Goal: Information Seeking & Learning: Learn about a topic

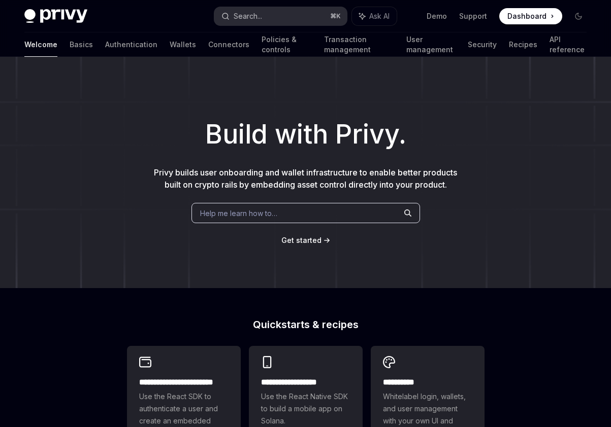
click at [276, 24] on button "Search... ⌘ K" at bounding box center [280, 16] width 132 height 18
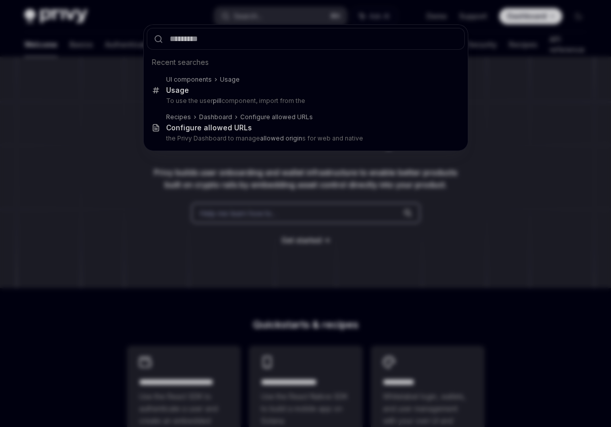
type input "*"
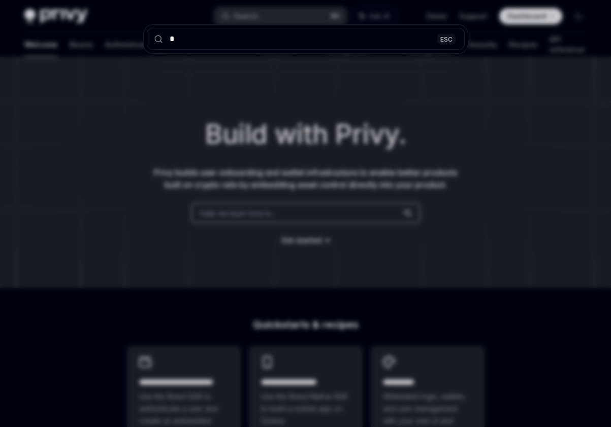
type textarea "*"
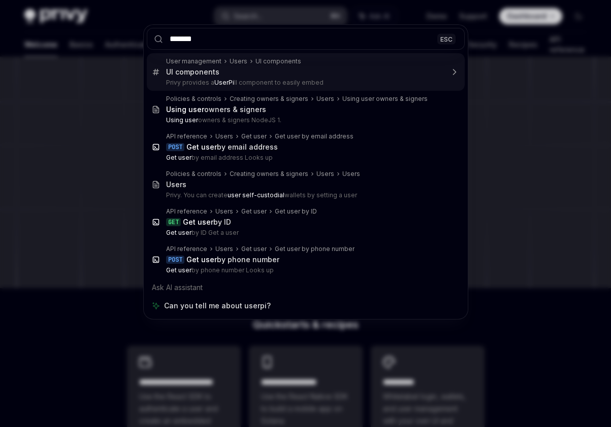
type input "********"
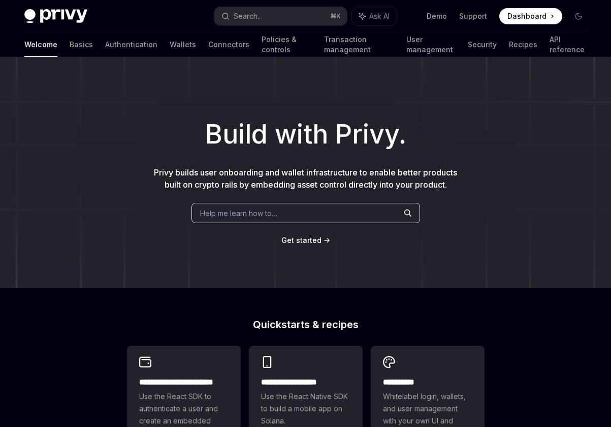
type textarea "*"
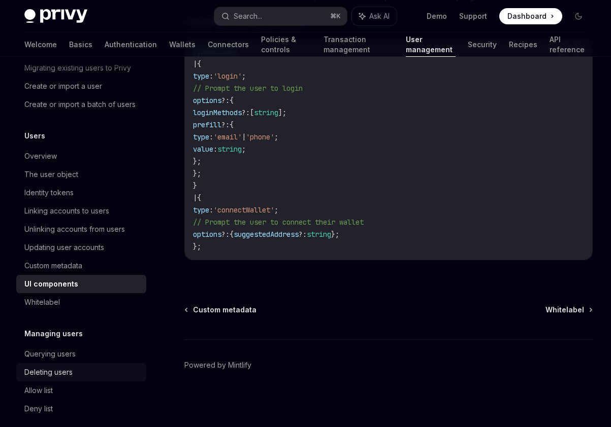
scroll to position [147, 0]
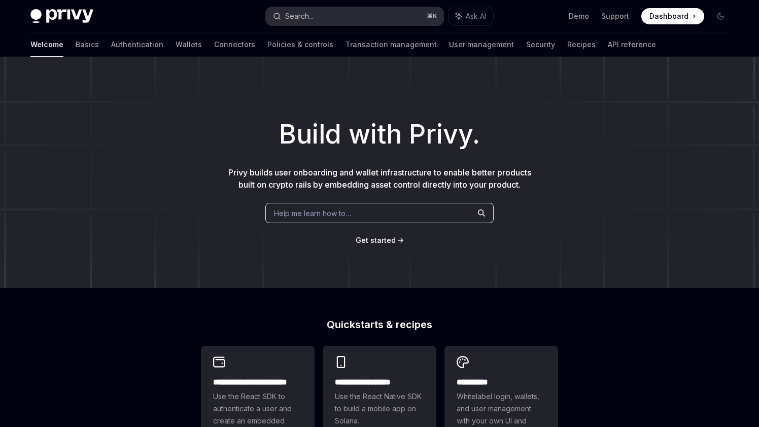
click at [342, 17] on button "Search... ⌘ K" at bounding box center [355, 16] width 178 height 18
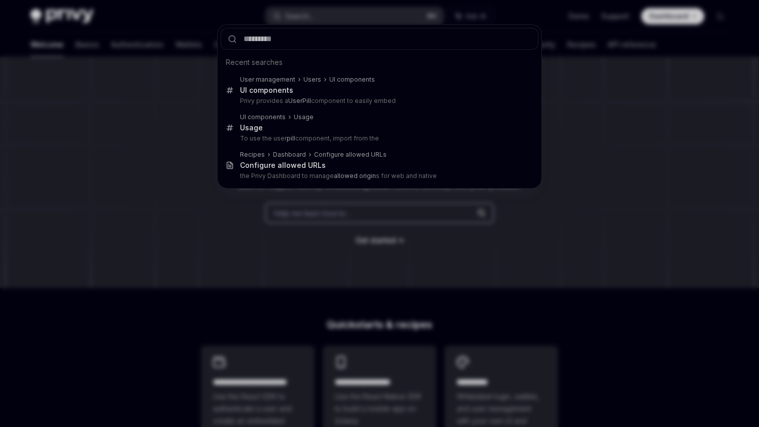
type input "**********"
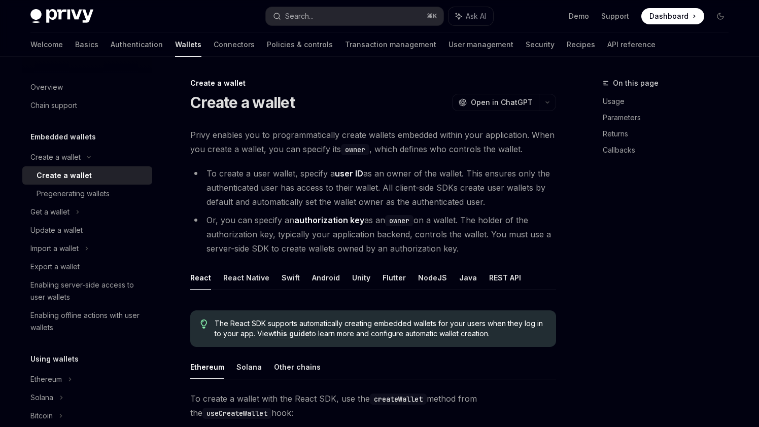
type textarea "*"
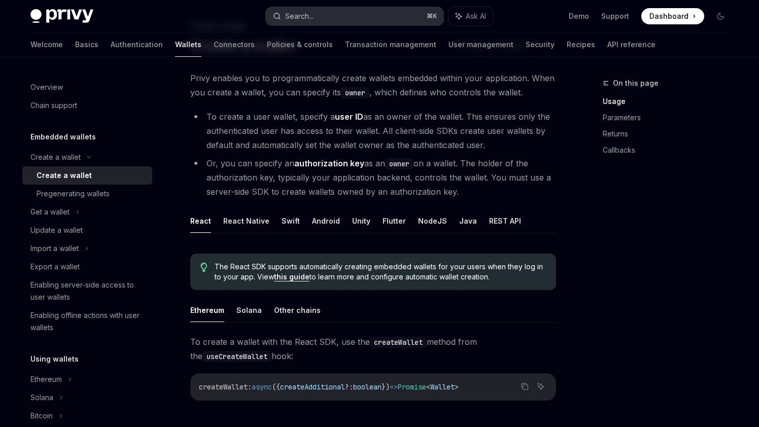
click at [315, 13] on button "Search... ⌘ K" at bounding box center [355, 16] width 178 height 18
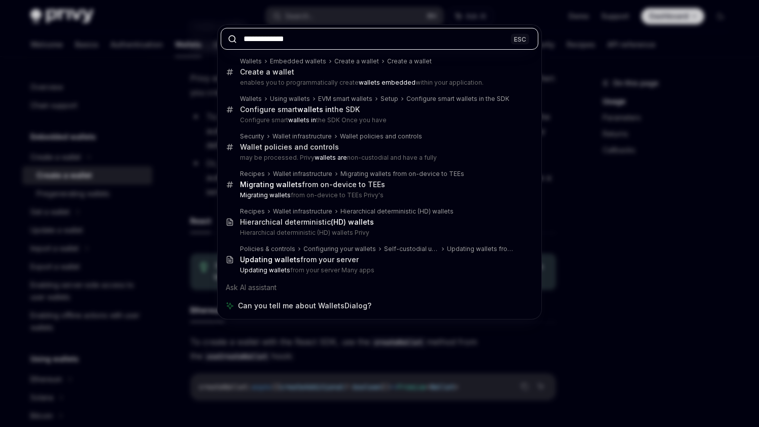
click at [272, 40] on input "**********" at bounding box center [380, 39] width 318 height 22
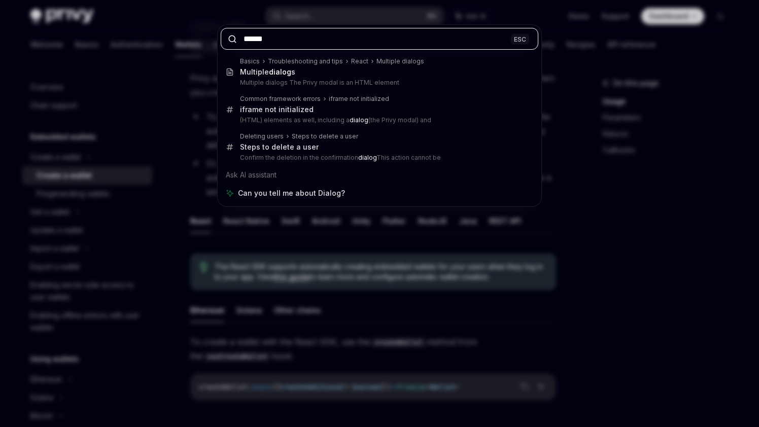
click at [255, 39] on input "******" at bounding box center [380, 39] width 318 height 22
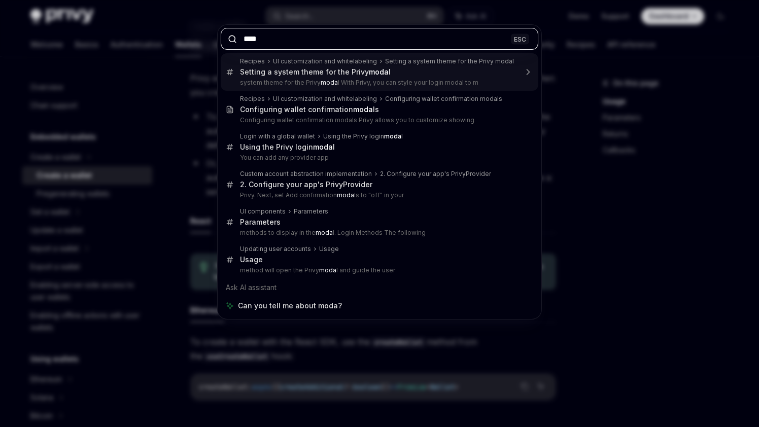
type input "*****"
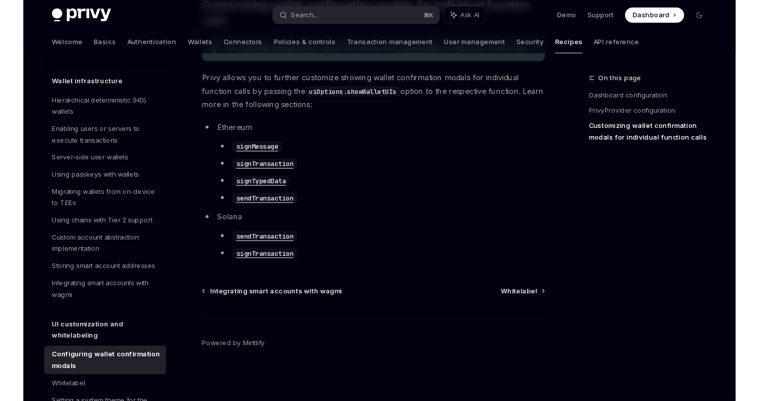
scroll to position [611, 0]
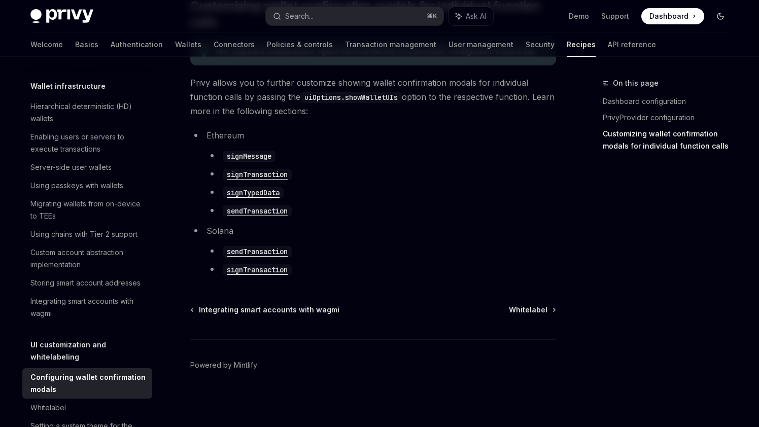
type textarea "*"
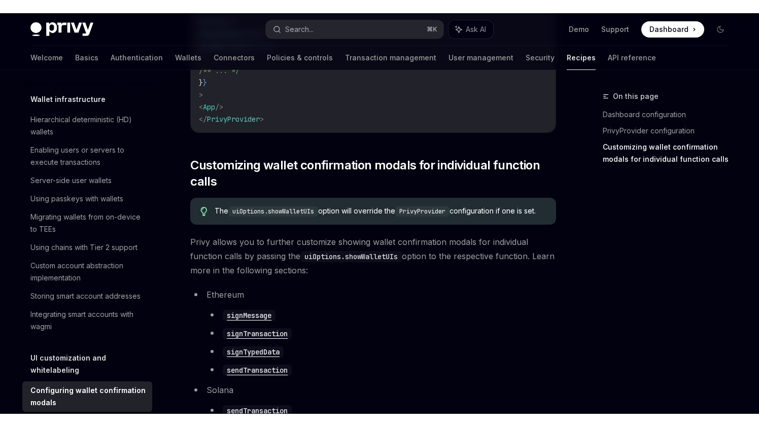
scroll to position [0, 0]
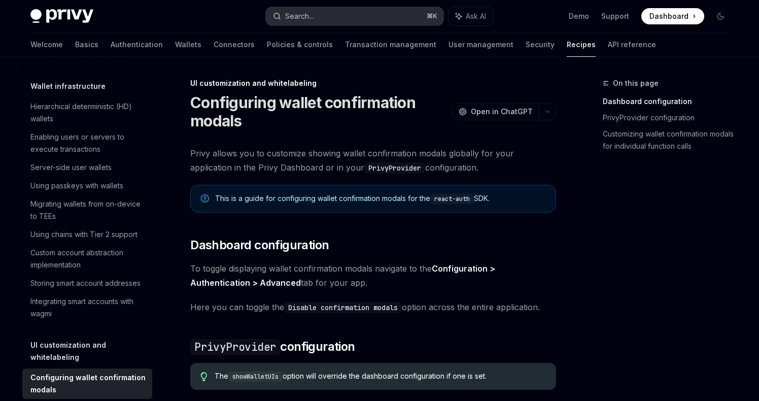
click at [319, 20] on button "Search... ⌘ K" at bounding box center [355, 16] width 178 height 18
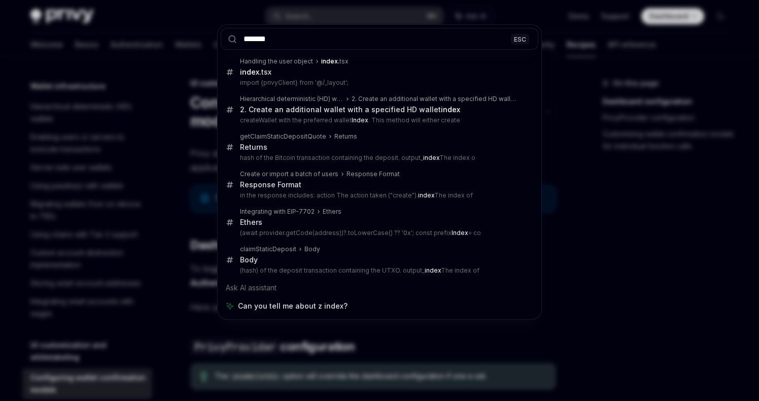
click at [250, 42] on input "*******" at bounding box center [380, 39] width 318 height 22
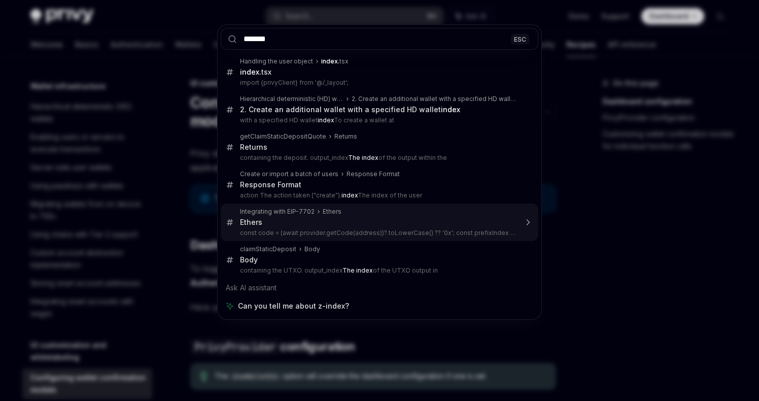
type input "*******"
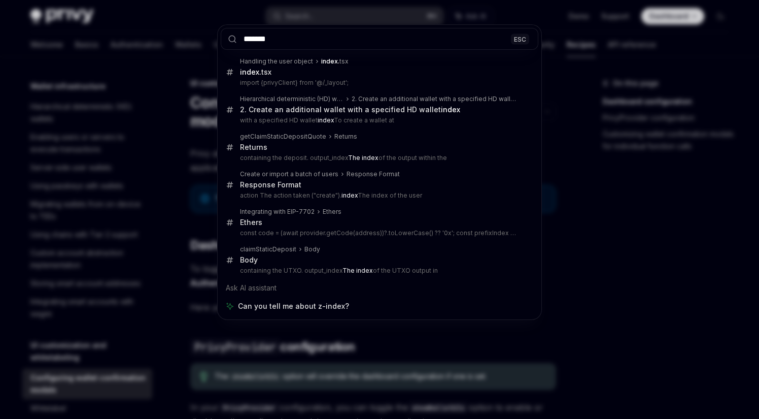
type textarea "*"
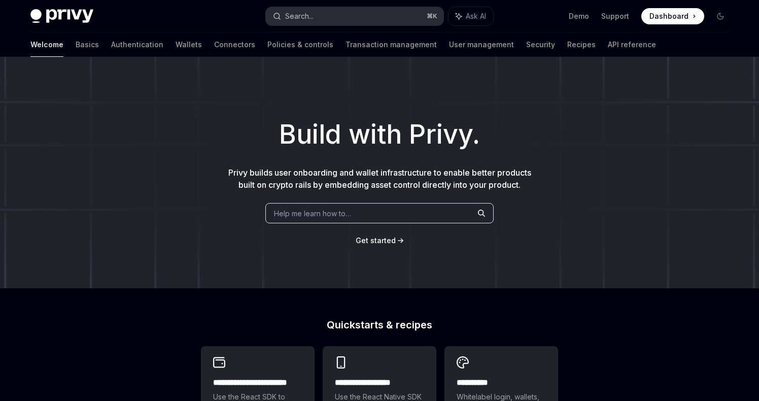
click at [333, 15] on button "Search... ⌘ K" at bounding box center [355, 16] width 178 height 18
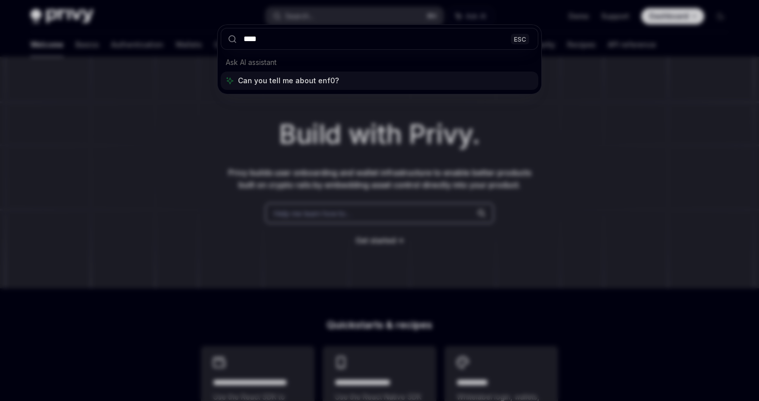
type input "*****"
type textarea "*"
type input "**********"
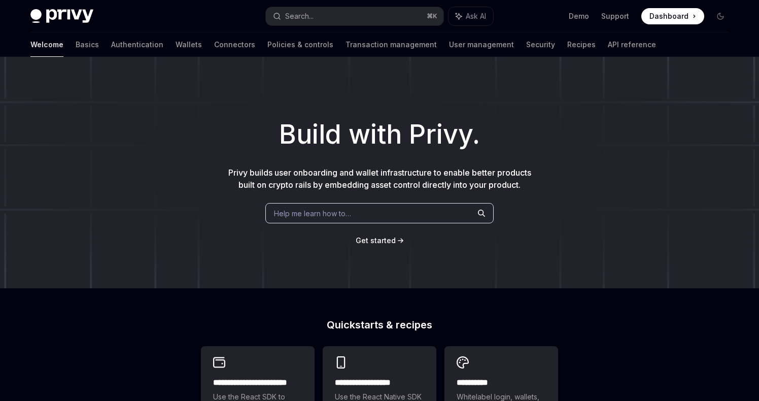
scroll to position [910, 0]
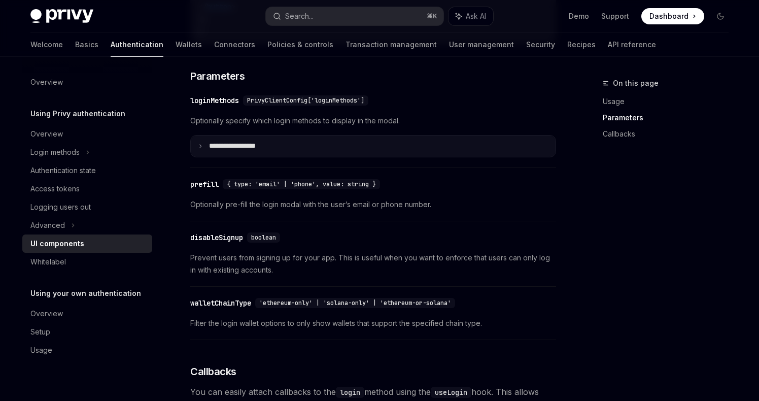
click at [286, 149] on summary "**********" at bounding box center [373, 146] width 365 height 21
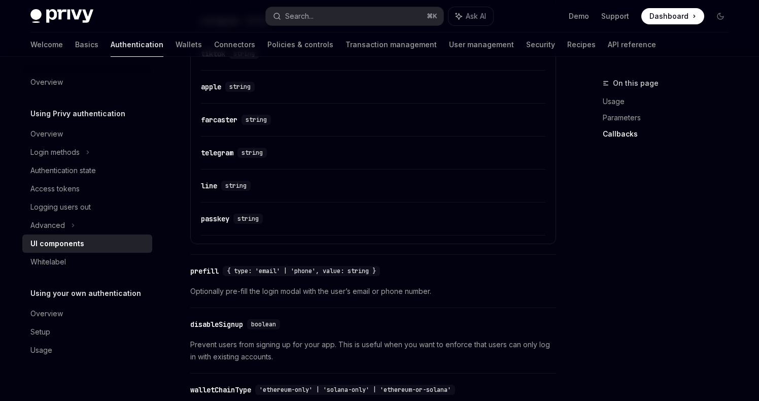
scroll to position [1310, 0]
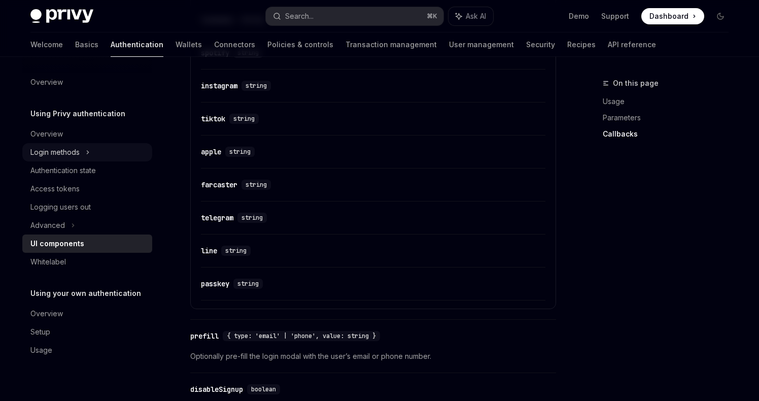
click at [78, 152] on div "Login methods" at bounding box center [54, 152] width 49 height 12
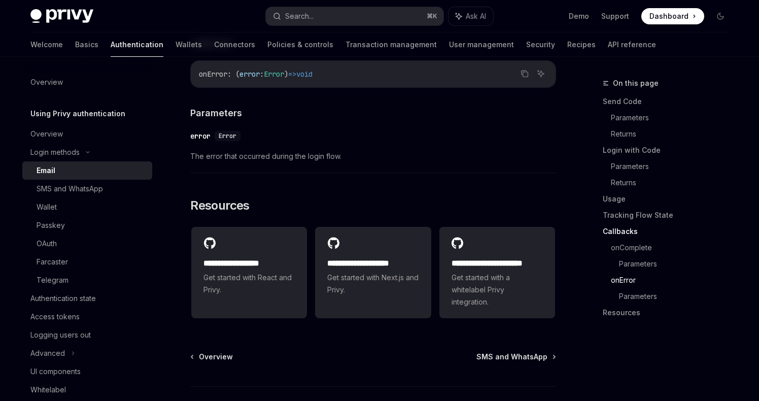
scroll to position [2046, 0]
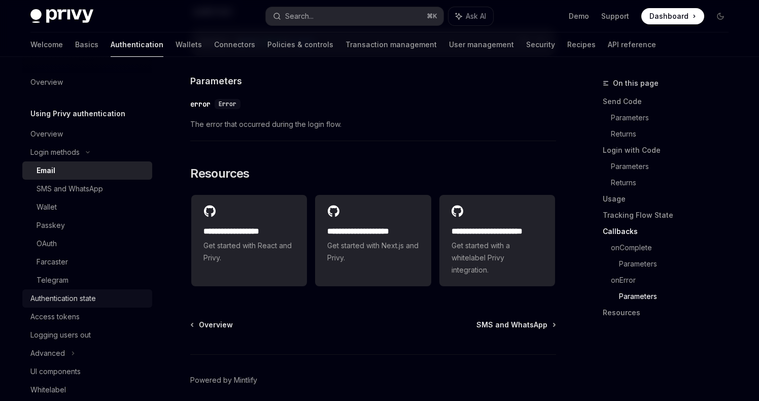
click at [65, 299] on div "Authentication state" at bounding box center [62, 298] width 65 height 12
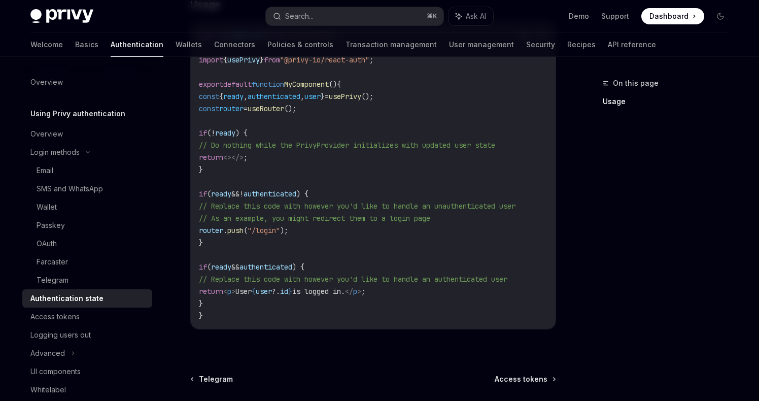
scroll to position [361, 0]
click at [441, 30] on div "Privy Docs home page Search... ⌘ K Ask AI Demo Support Dashboard Dashboard Sear…" at bounding box center [379, 16] width 698 height 32
click at [449, 45] on link "User management" at bounding box center [481, 44] width 65 height 24
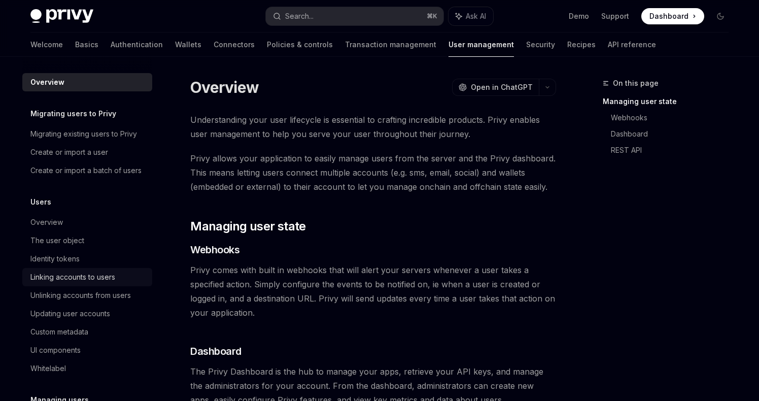
click at [82, 277] on div "Linking accounts to users" at bounding box center [72, 277] width 85 height 12
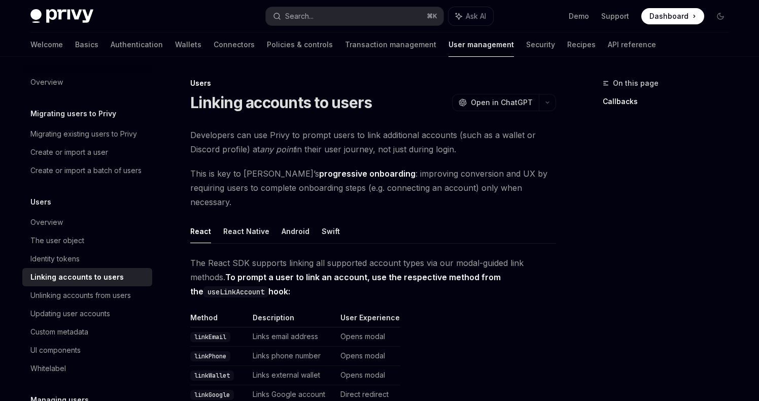
click at [275, 327] on td "Links email address" at bounding box center [293, 336] width 88 height 19
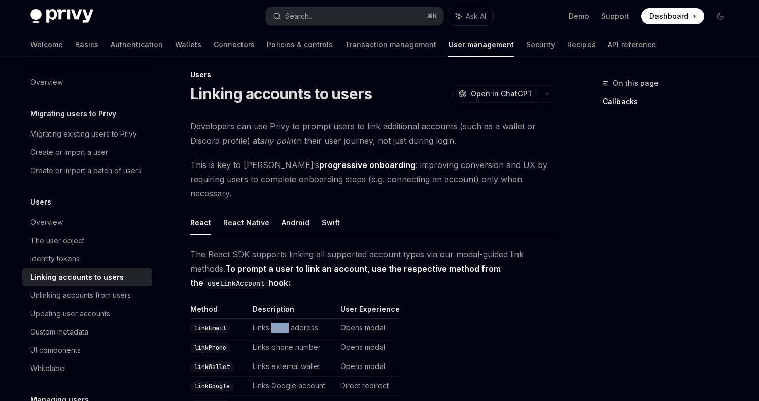
scroll to position [10, 0]
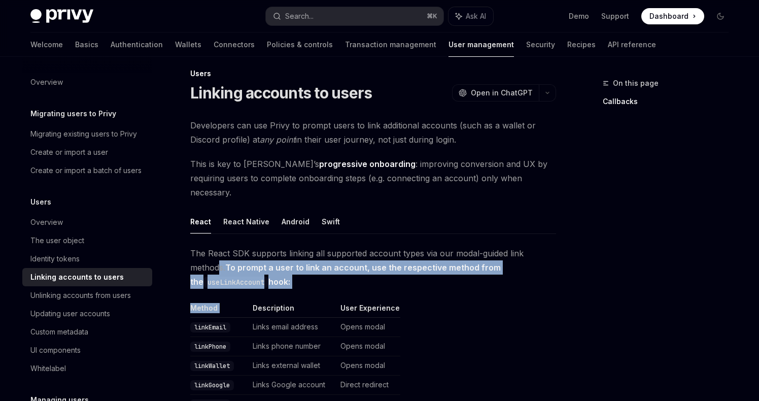
drag, startPoint x: 220, startPoint y: 247, endPoint x: 328, endPoint y: 278, distance: 113.0
click at [304, 270] on span "The React SDK supports linking all supported account types via our modal-guided…" at bounding box center [373, 267] width 366 height 43
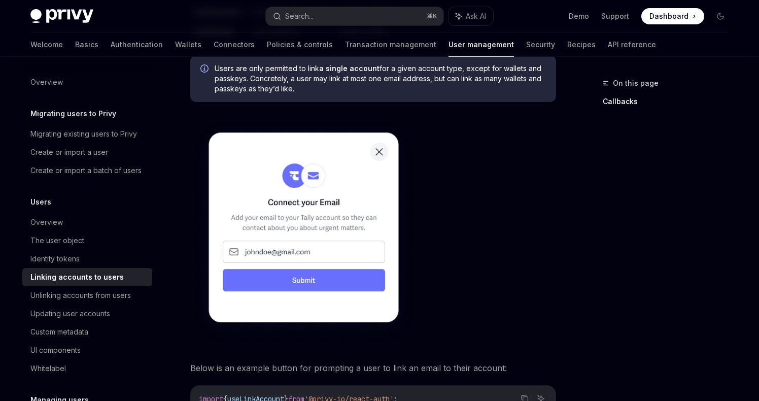
scroll to position [571, 0]
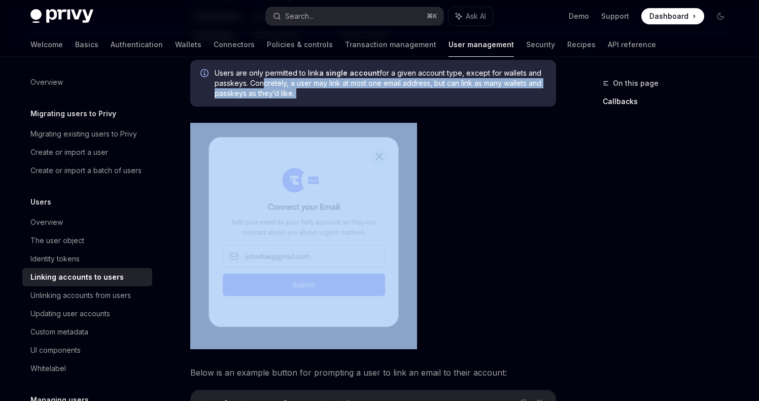
drag, startPoint x: 259, startPoint y: 65, endPoint x: 312, endPoint y: 111, distance: 69.5
click at [312, 111] on div "The React SDK supports linking all supported account types via our modal-guided…" at bounding box center [373, 306] width 366 height 1242
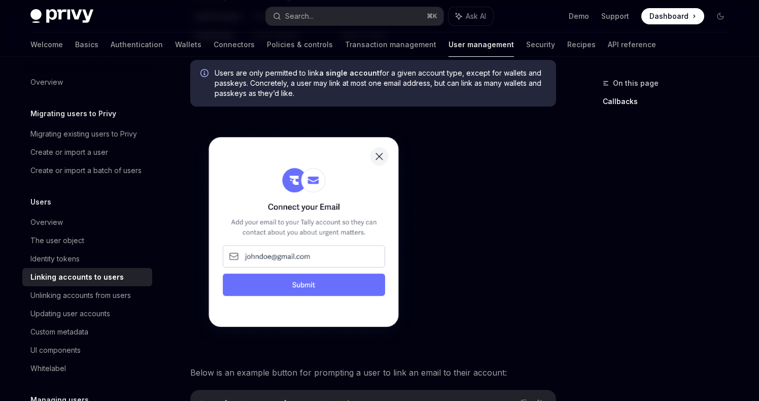
click at [346, 82] on span "Users are only permitted to link a single account for a given account type, exc…" at bounding box center [380, 83] width 331 height 30
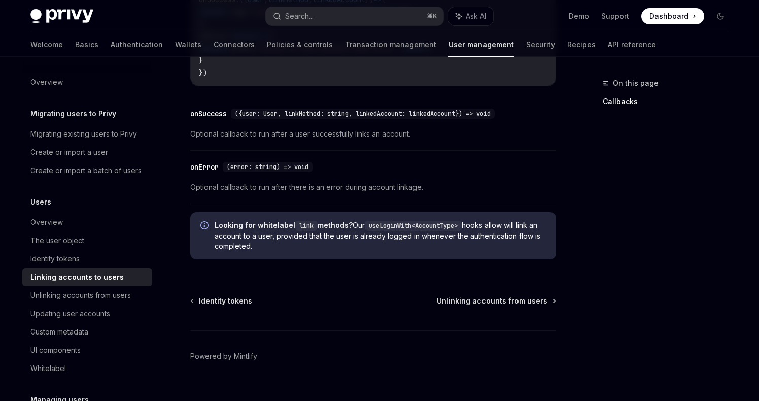
scroll to position [1247, 0]
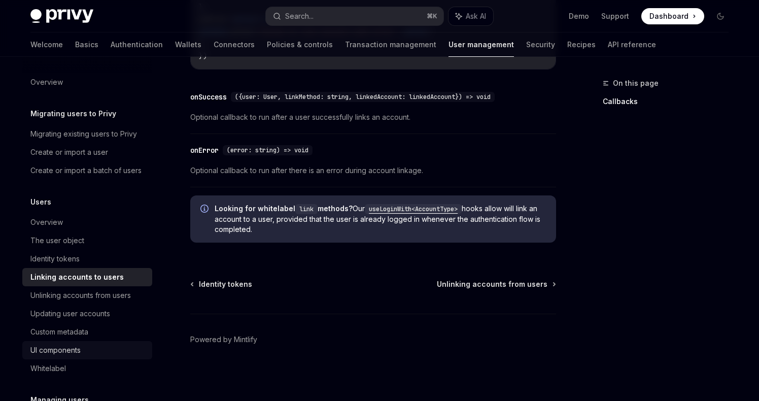
click at [92, 346] on div "UI components" at bounding box center [88, 350] width 116 height 12
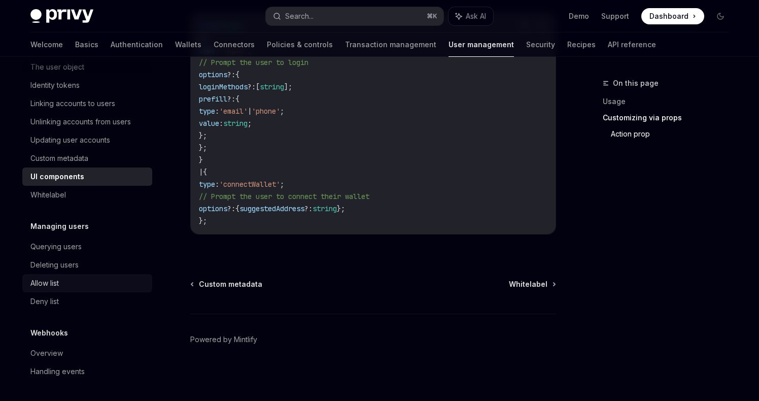
scroll to position [1859, 0]
click at [56, 354] on div "Overview" at bounding box center [46, 353] width 32 height 12
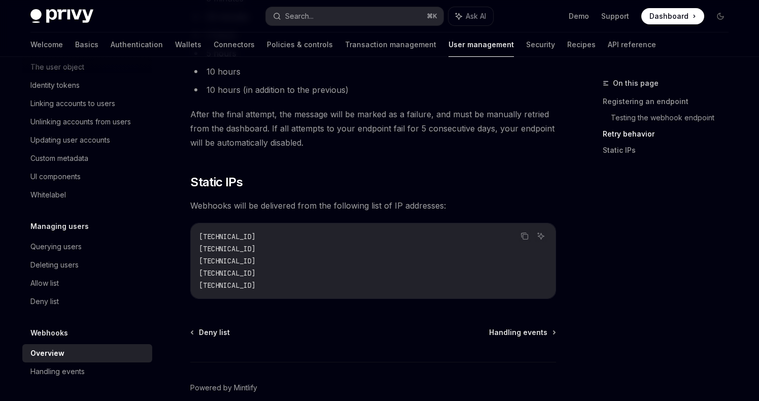
scroll to position [1347, 0]
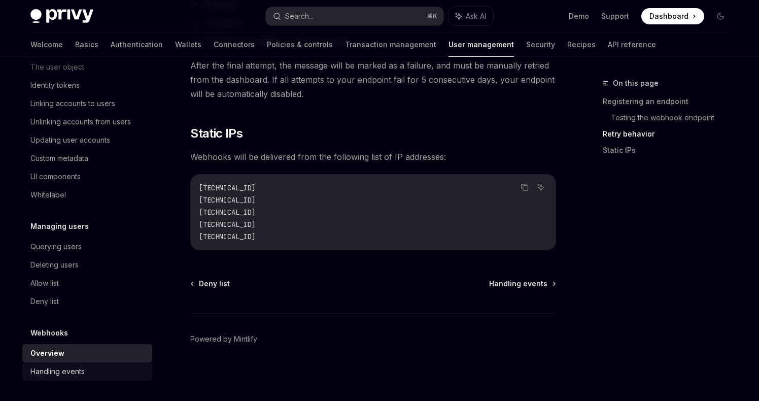
click at [66, 370] on div "Handling events" at bounding box center [57, 371] width 54 height 12
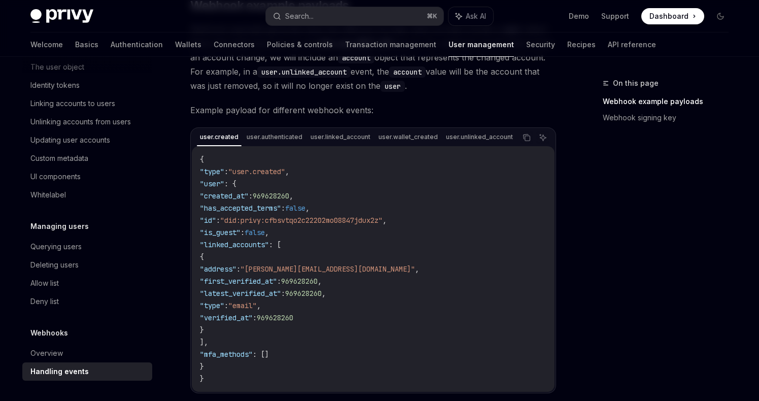
scroll to position [489, 0]
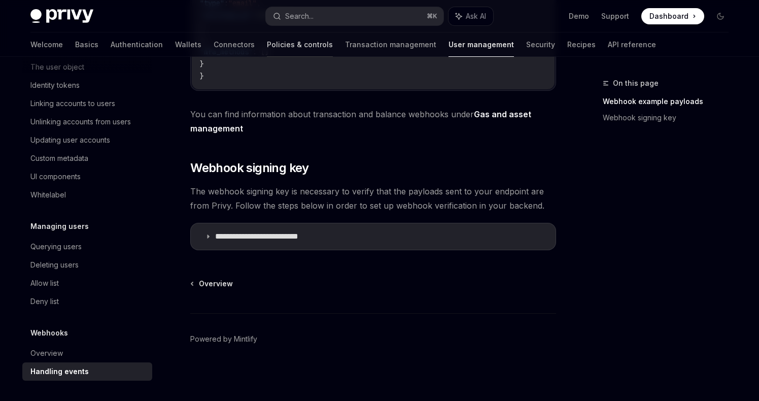
click at [267, 48] on link "Policies & controls" at bounding box center [300, 44] width 66 height 24
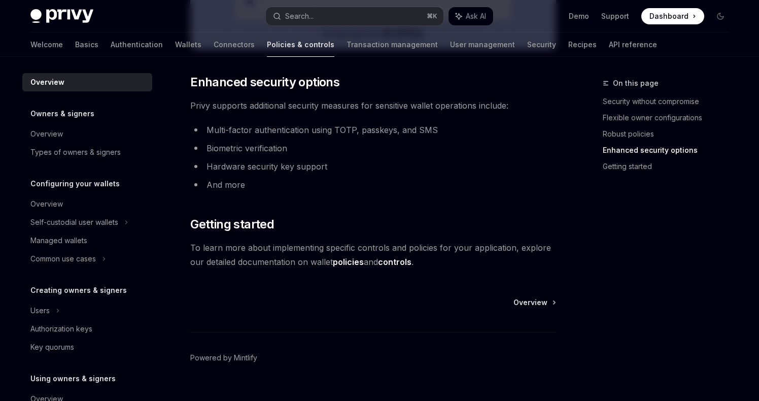
scroll to position [887, 0]
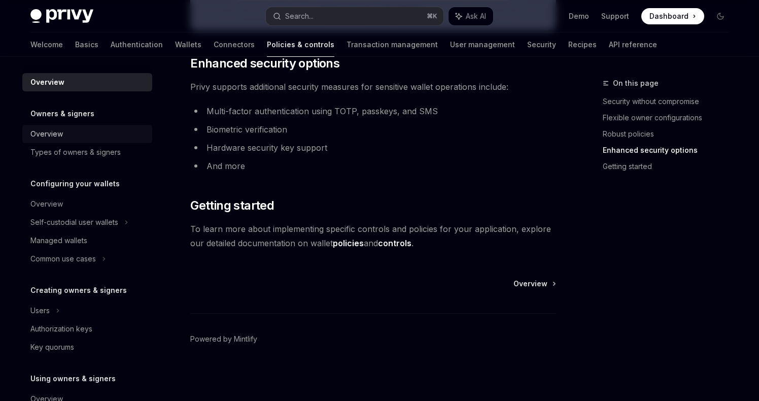
click at [66, 135] on div "Overview" at bounding box center [88, 134] width 116 height 12
type textarea "*"
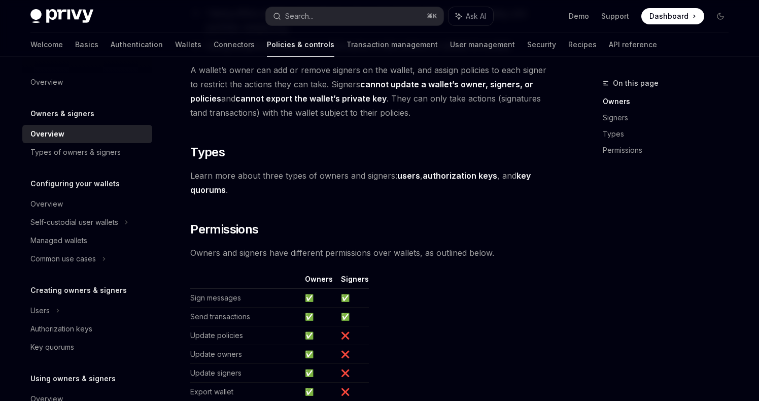
scroll to position [726, 0]
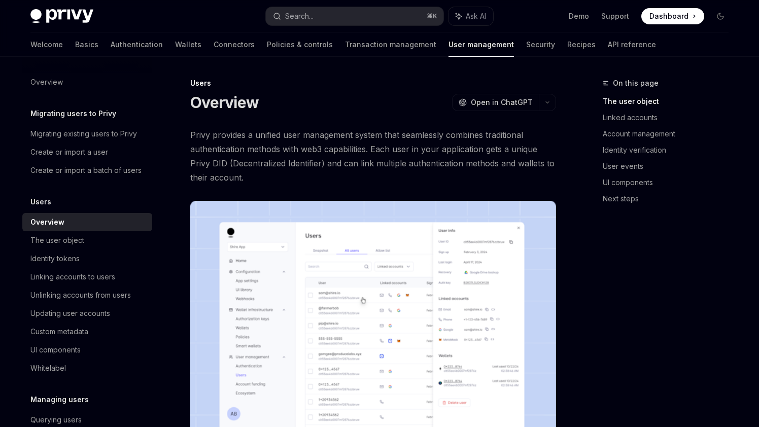
scroll to position [246, 0]
